Goal: Task Accomplishment & Management: Complete application form

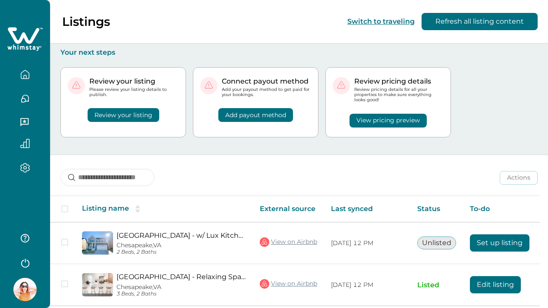
scroll to position [28, 0]
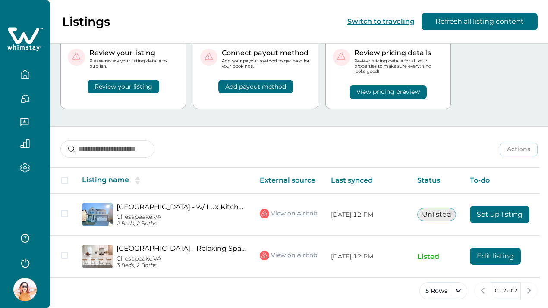
click at [29, 97] on icon "button" at bounding box center [24, 98] width 9 height 9
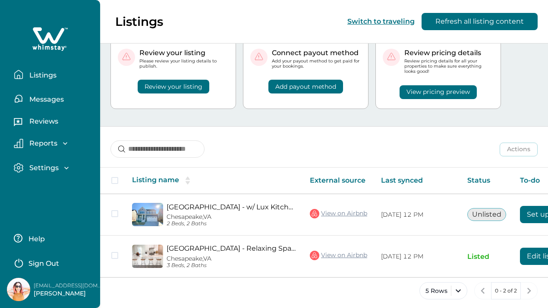
click at [45, 98] on p "Messages" at bounding box center [45, 99] width 37 height 9
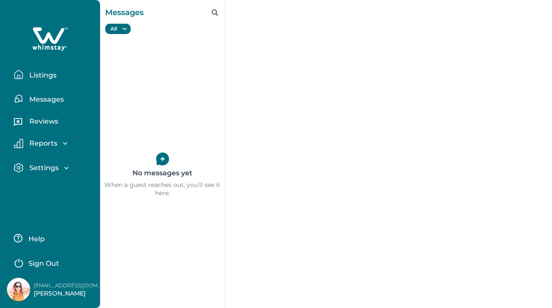
click at [44, 77] on p "Listings" at bounding box center [42, 75] width 30 height 9
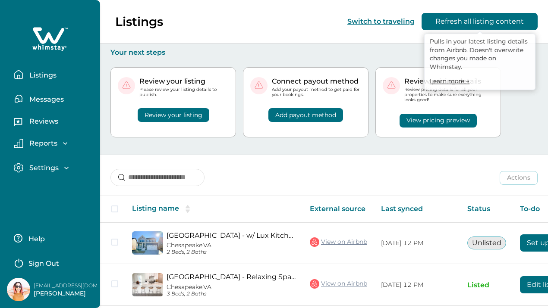
click at [477, 27] on button "Refresh all listing content" at bounding box center [479, 21] width 116 height 17
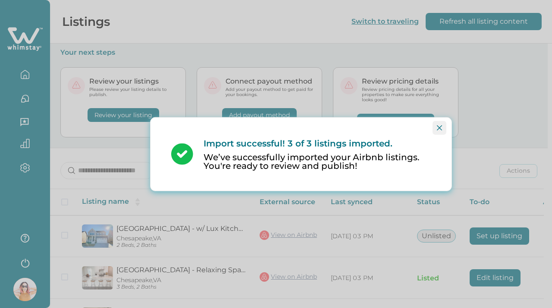
click at [441, 125] on icon "Close" at bounding box center [439, 127] width 5 height 5
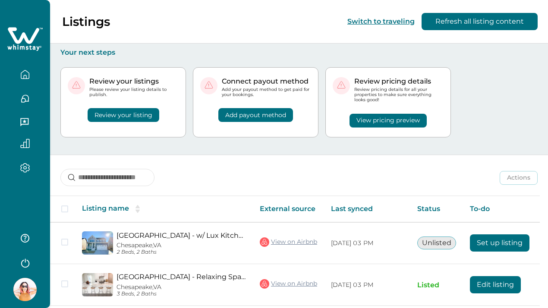
scroll to position [69, 0]
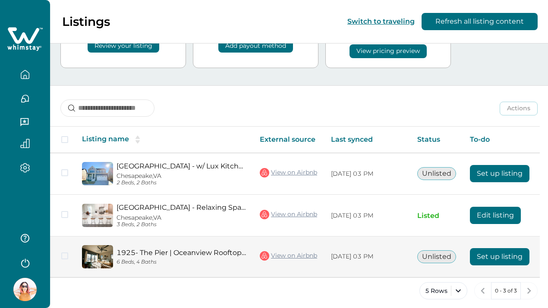
click at [477, 252] on button "Set up listing" at bounding box center [500, 256] width 60 height 17
